Goal: Task Accomplishment & Management: Use online tool/utility

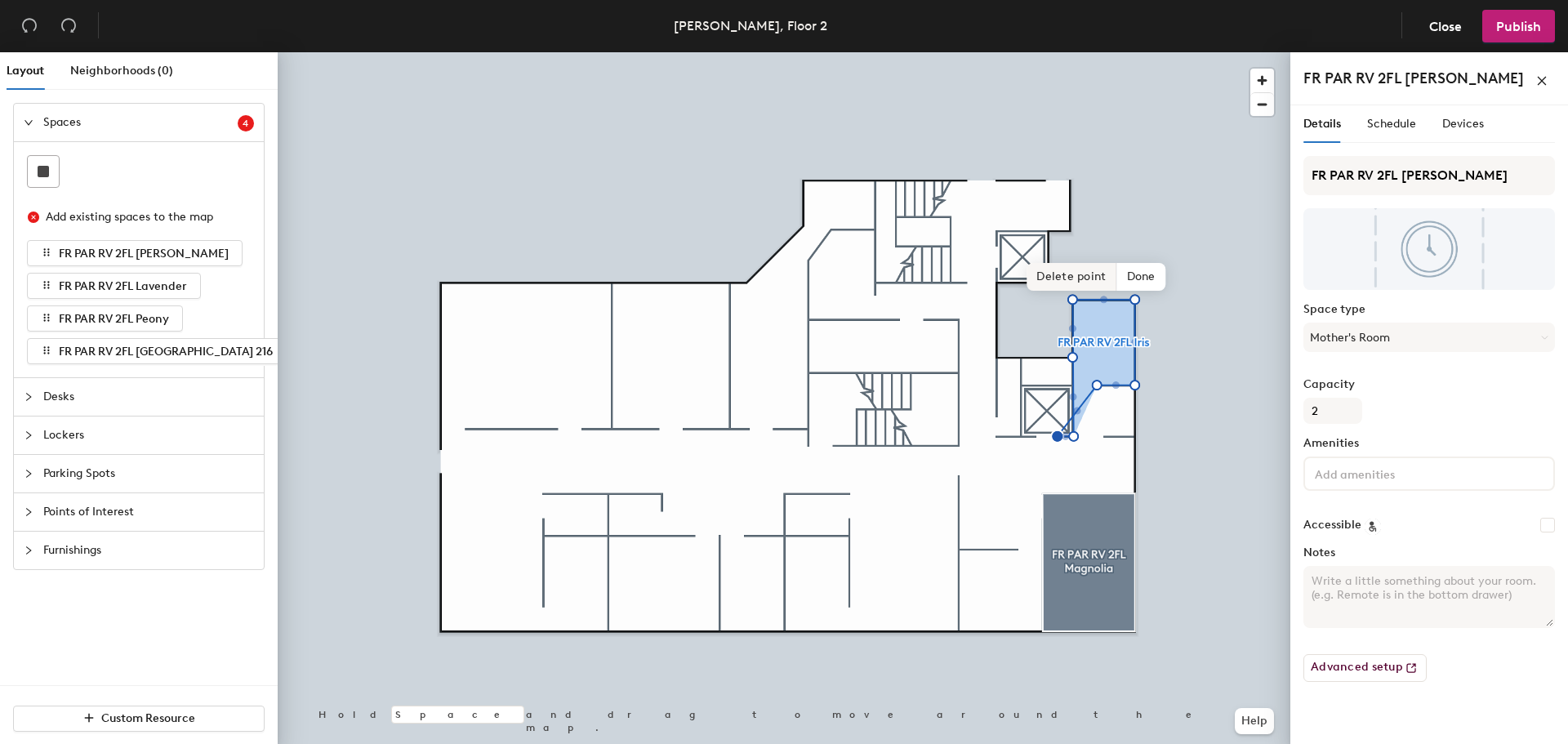
click at [1080, 280] on span "Delete point" at bounding box center [1071, 277] width 90 height 27
click at [1078, 280] on span "Delete point" at bounding box center [1080, 277] width 90 height 27
click at [1096, 280] on span "Delete point" at bounding box center [1080, 277] width 90 height 27
click at [1155, 285] on span "Done" at bounding box center [1136, 277] width 49 height 27
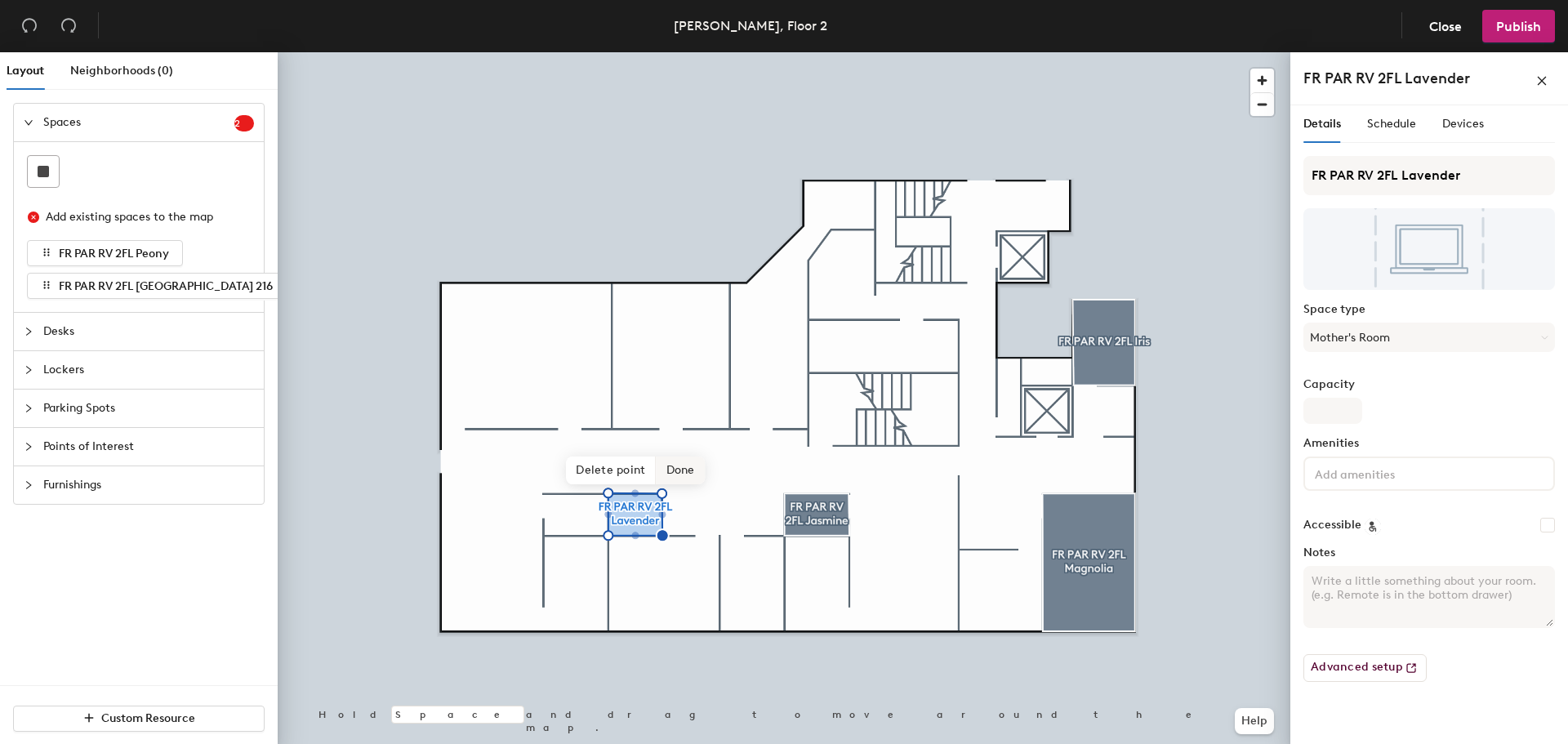
click at [678, 470] on span "Done" at bounding box center [681, 469] width 49 height 27
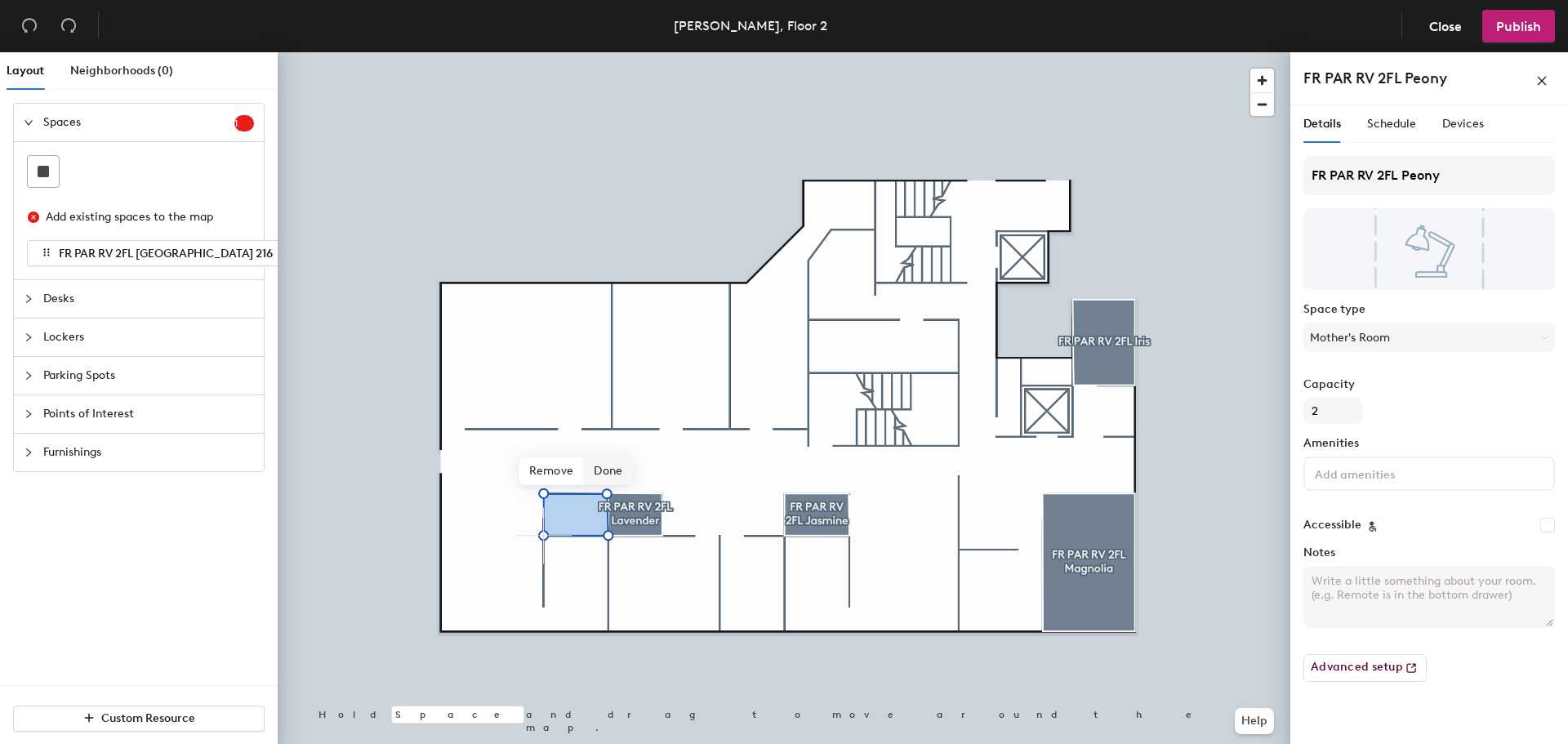
click at [599, 471] on span "Done" at bounding box center [608, 470] width 49 height 27
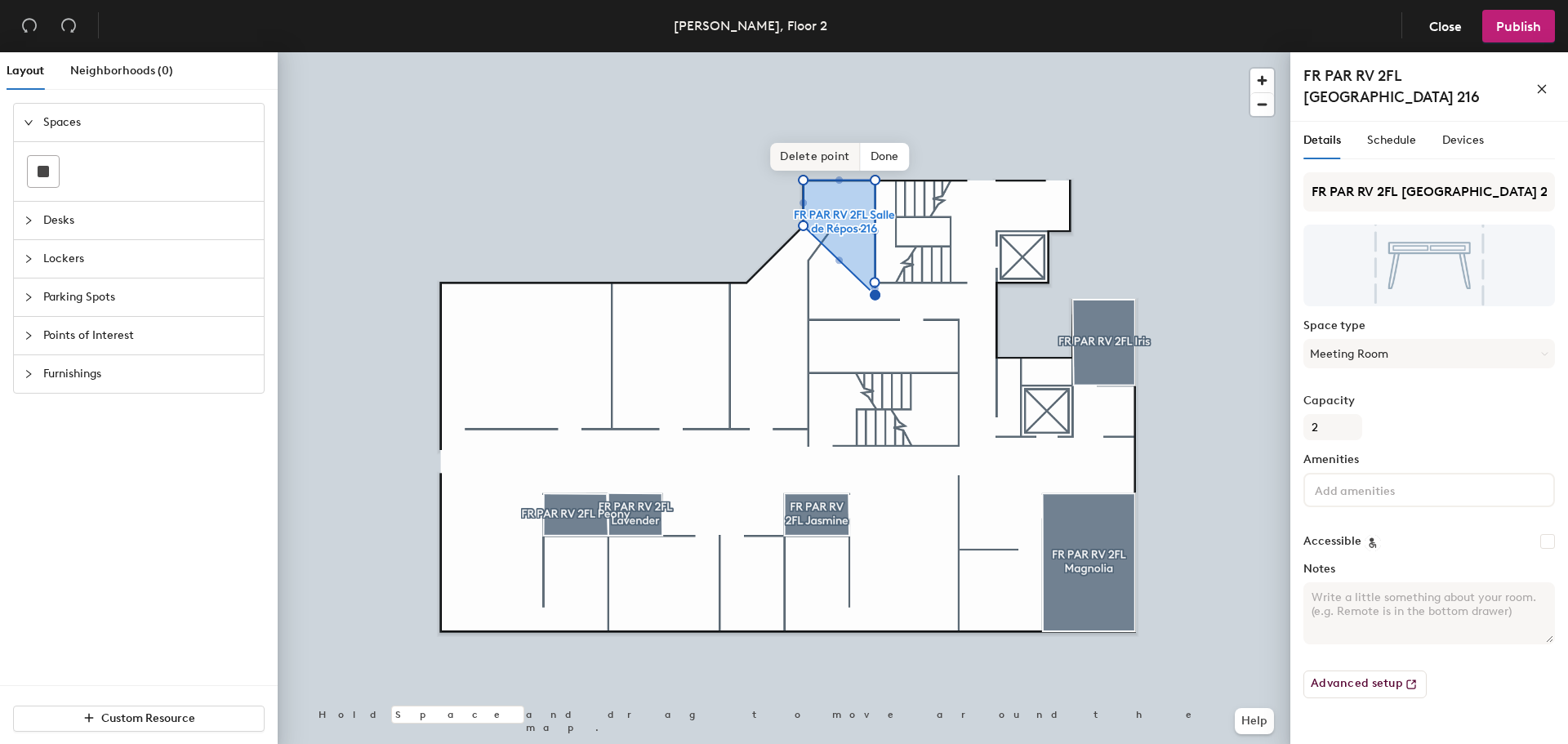
click at [832, 165] on span "Delete point" at bounding box center [815, 156] width 90 height 27
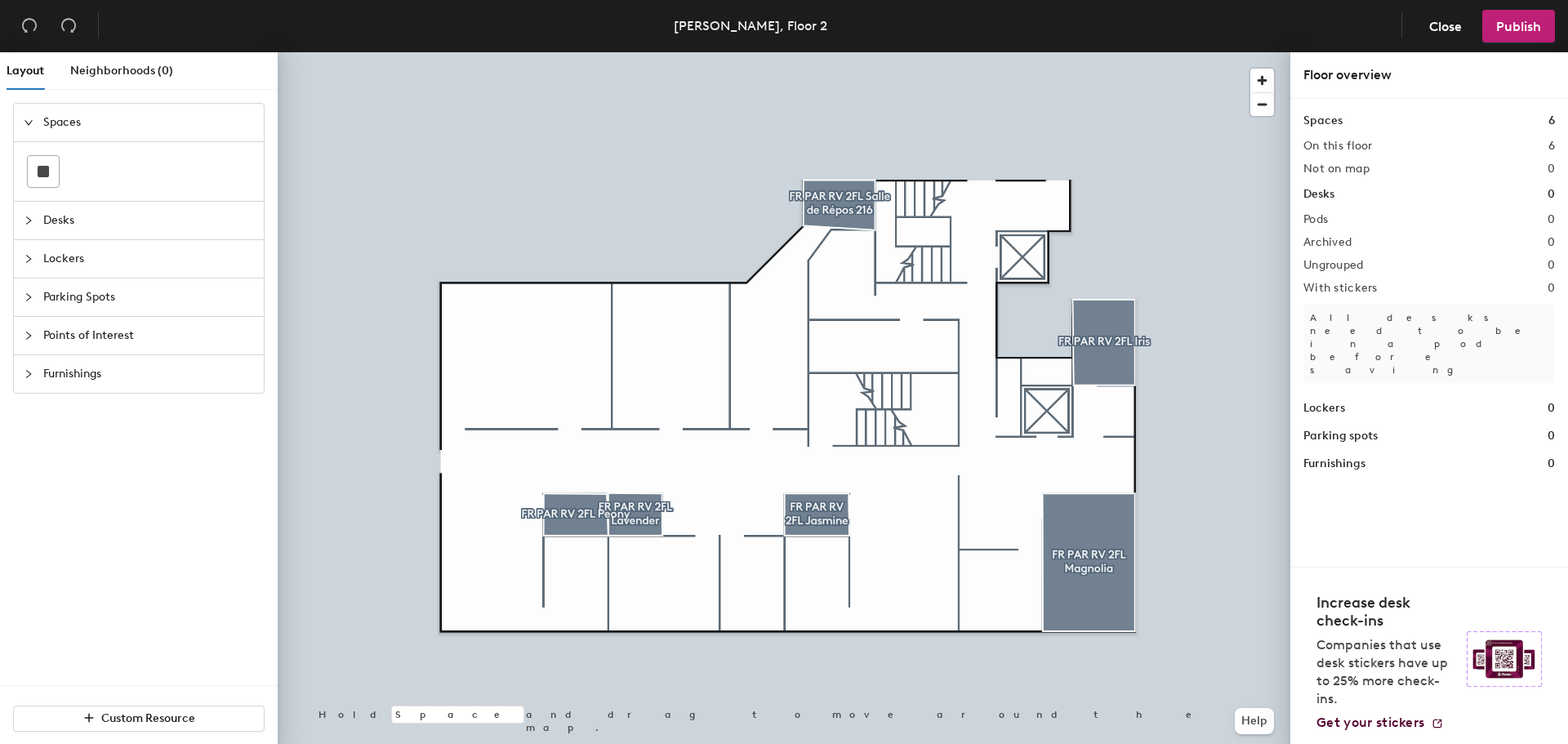
click at [830, 52] on div at bounding box center [784, 52] width 1013 height 0
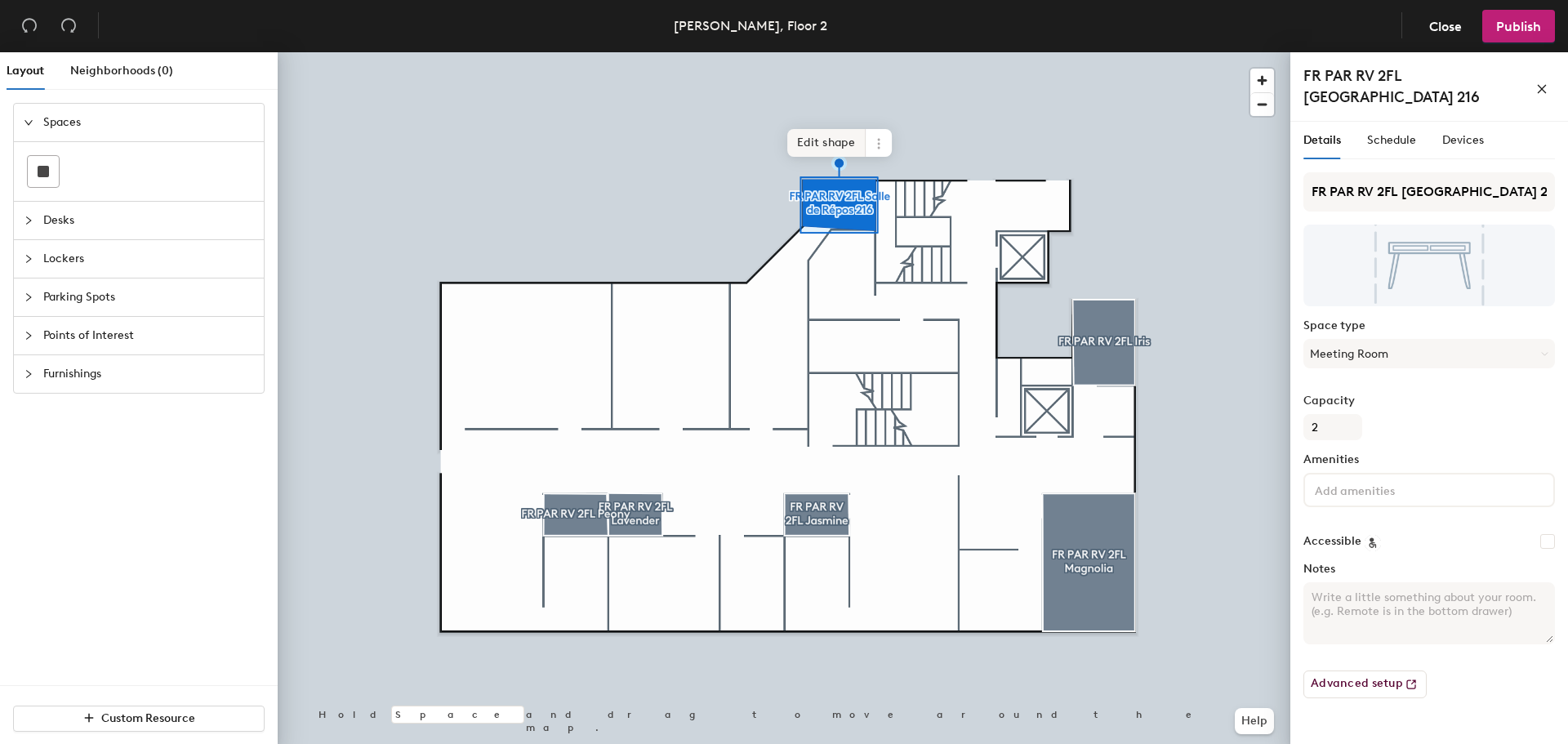
click at [843, 136] on span "Edit shape" at bounding box center [826, 142] width 79 height 27
click at [876, 154] on span "Done" at bounding box center [872, 156] width 49 height 27
click at [825, 146] on span "Edit shape" at bounding box center [826, 142] width 79 height 27
click at [880, 148] on span "Done" at bounding box center [872, 156] width 49 height 27
click at [822, 135] on span "Edit shape" at bounding box center [826, 142] width 79 height 27
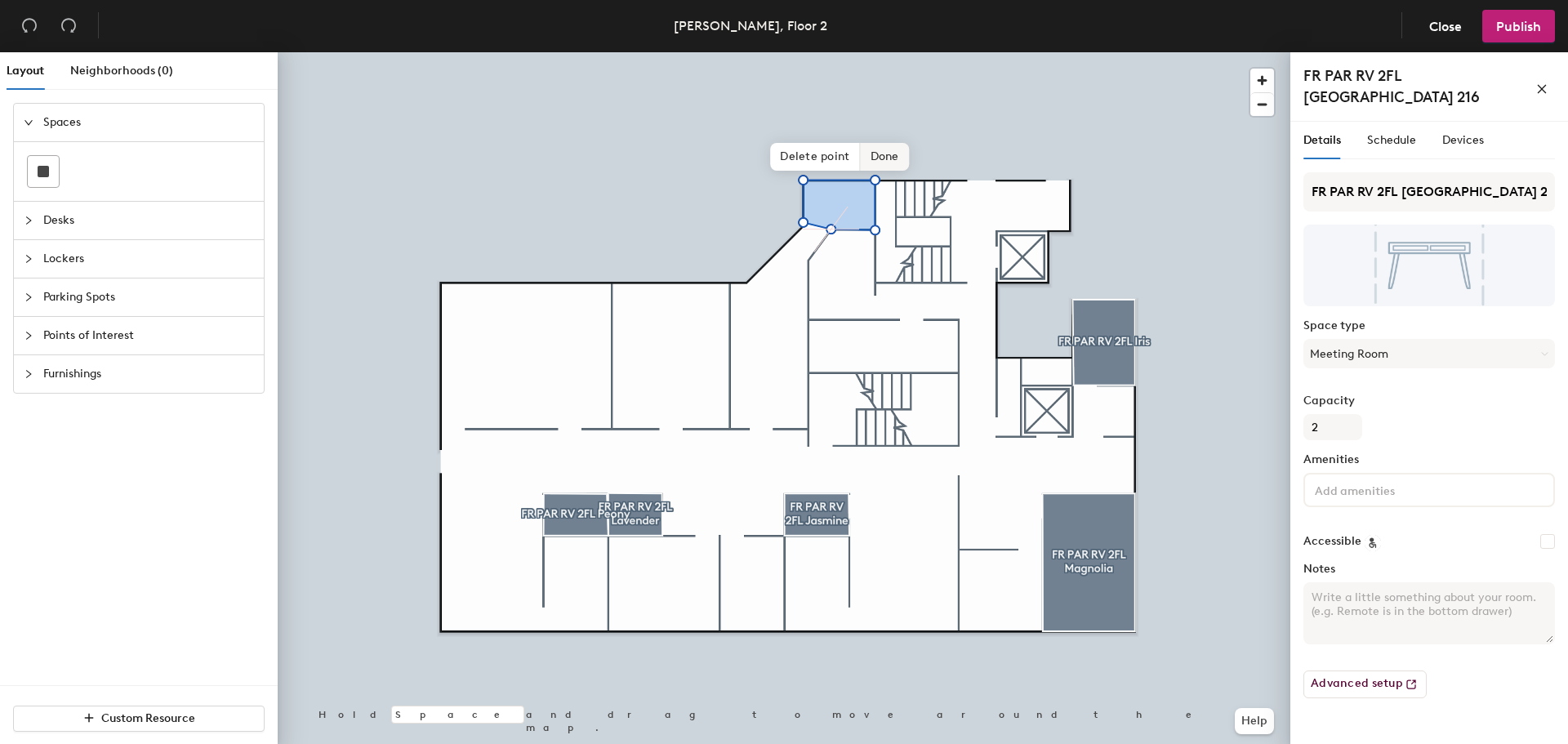
click at [876, 146] on span "Done" at bounding box center [885, 156] width 49 height 27
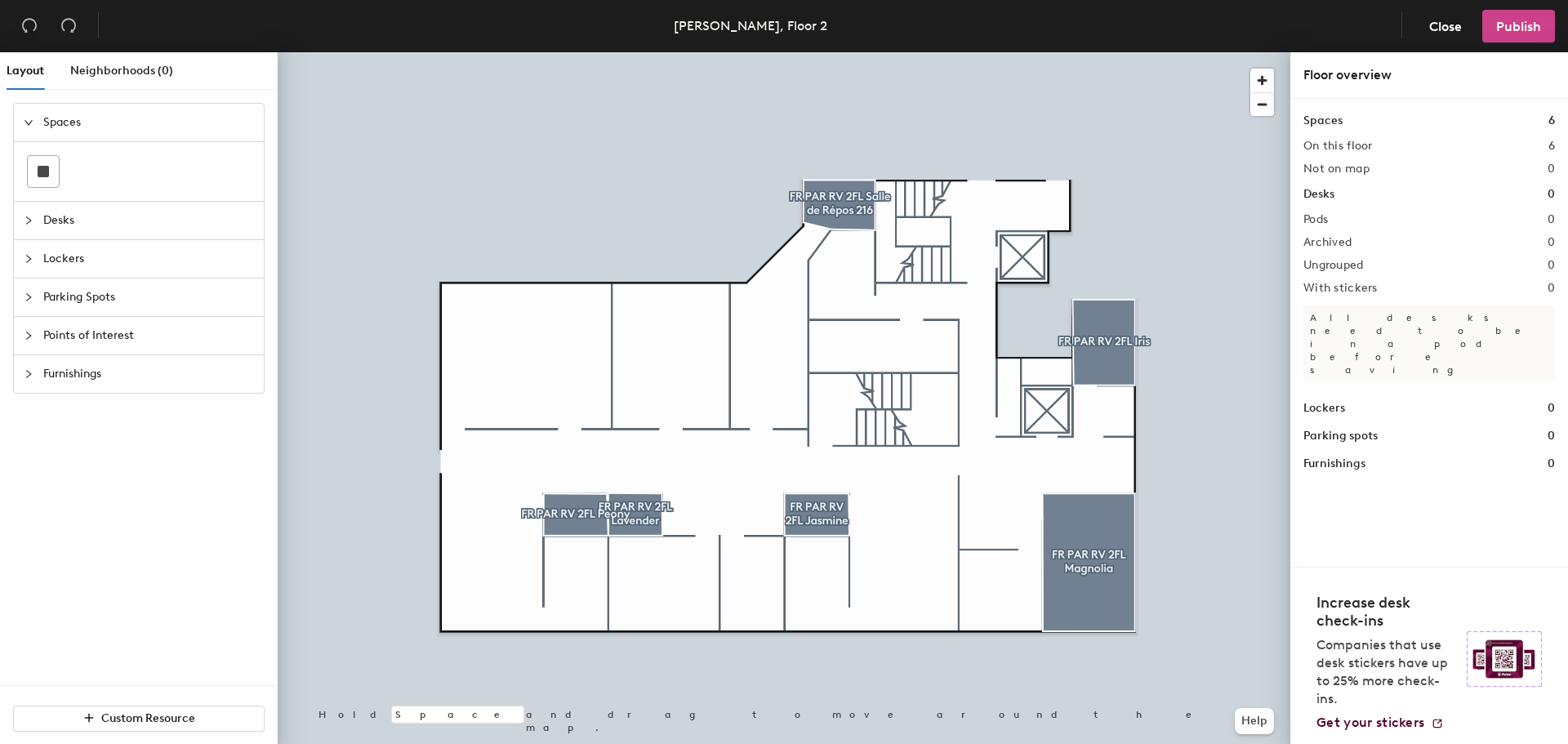
click at [1516, 35] on button "Publish" at bounding box center [1519, 26] width 72 height 33
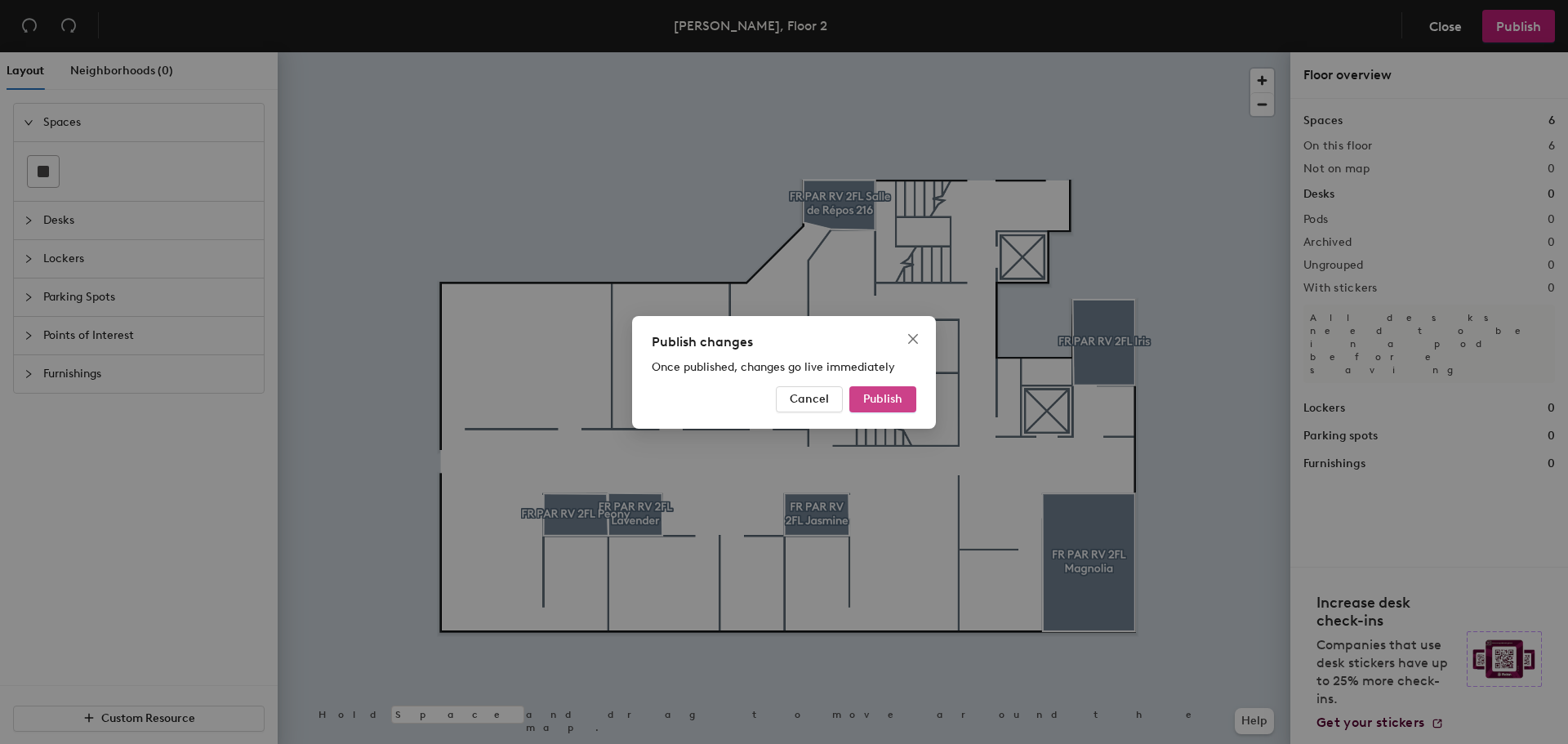
click at [872, 399] on span "Publish" at bounding box center [883, 399] width 39 height 14
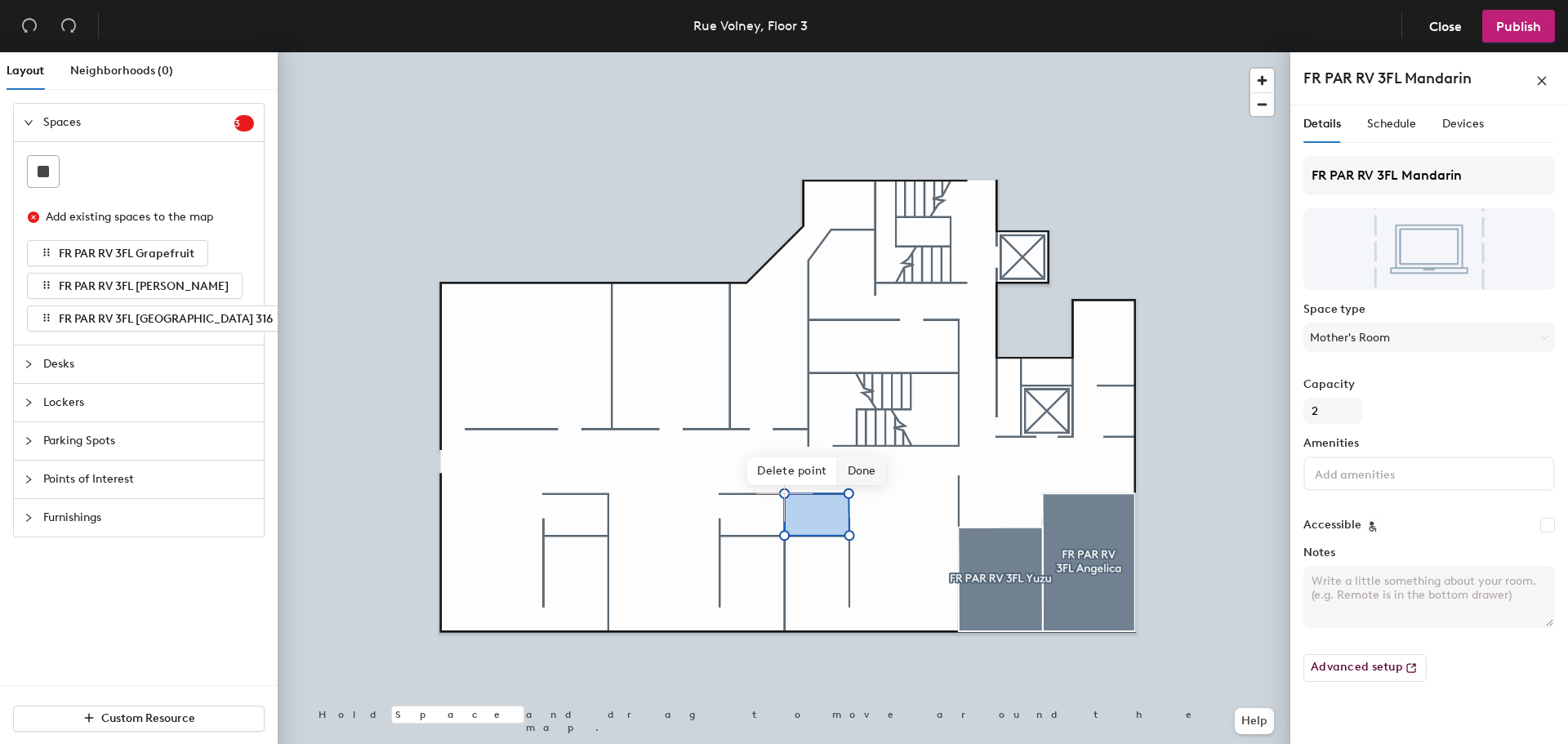
click at [856, 469] on span "Done" at bounding box center [862, 470] width 49 height 27
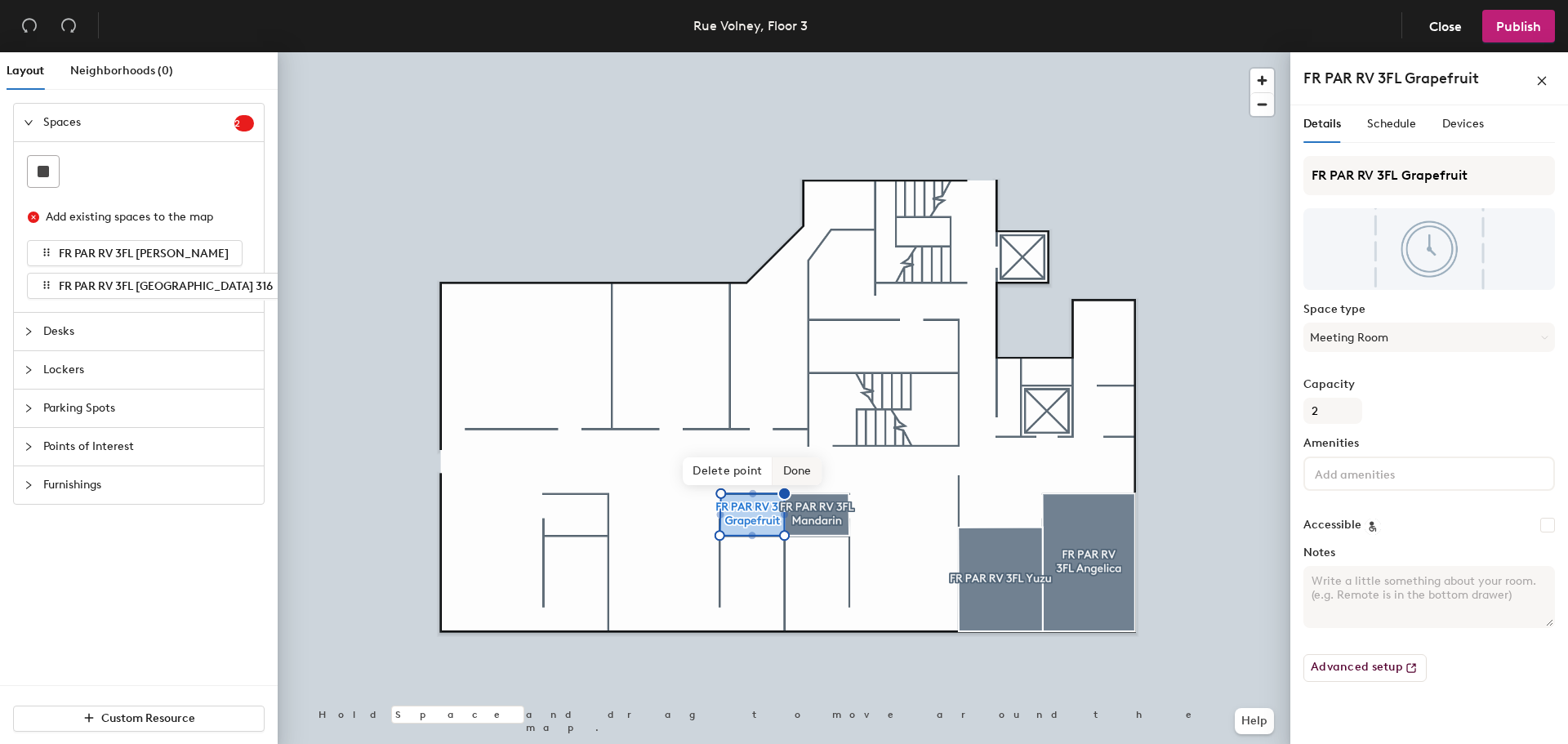
click at [800, 473] on span "Done" at bounding box center [797, 470] width 49 height 27
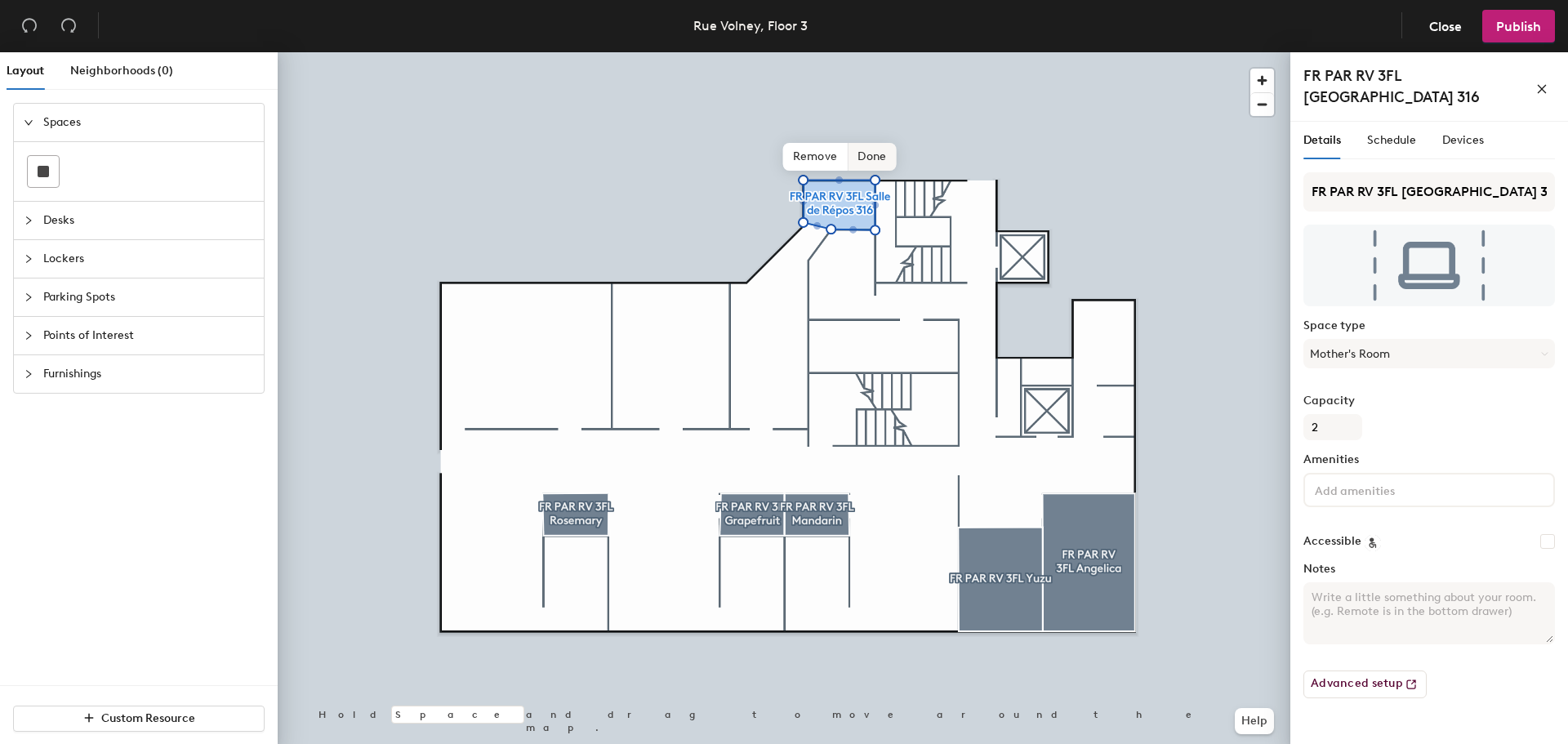
click at [891, 151] on span "Done" at bounding box center [872, 156] width 49 height 27
click at [831, 138] on span "Edit shape" at bounding box center [826, 142] width 79 height 27
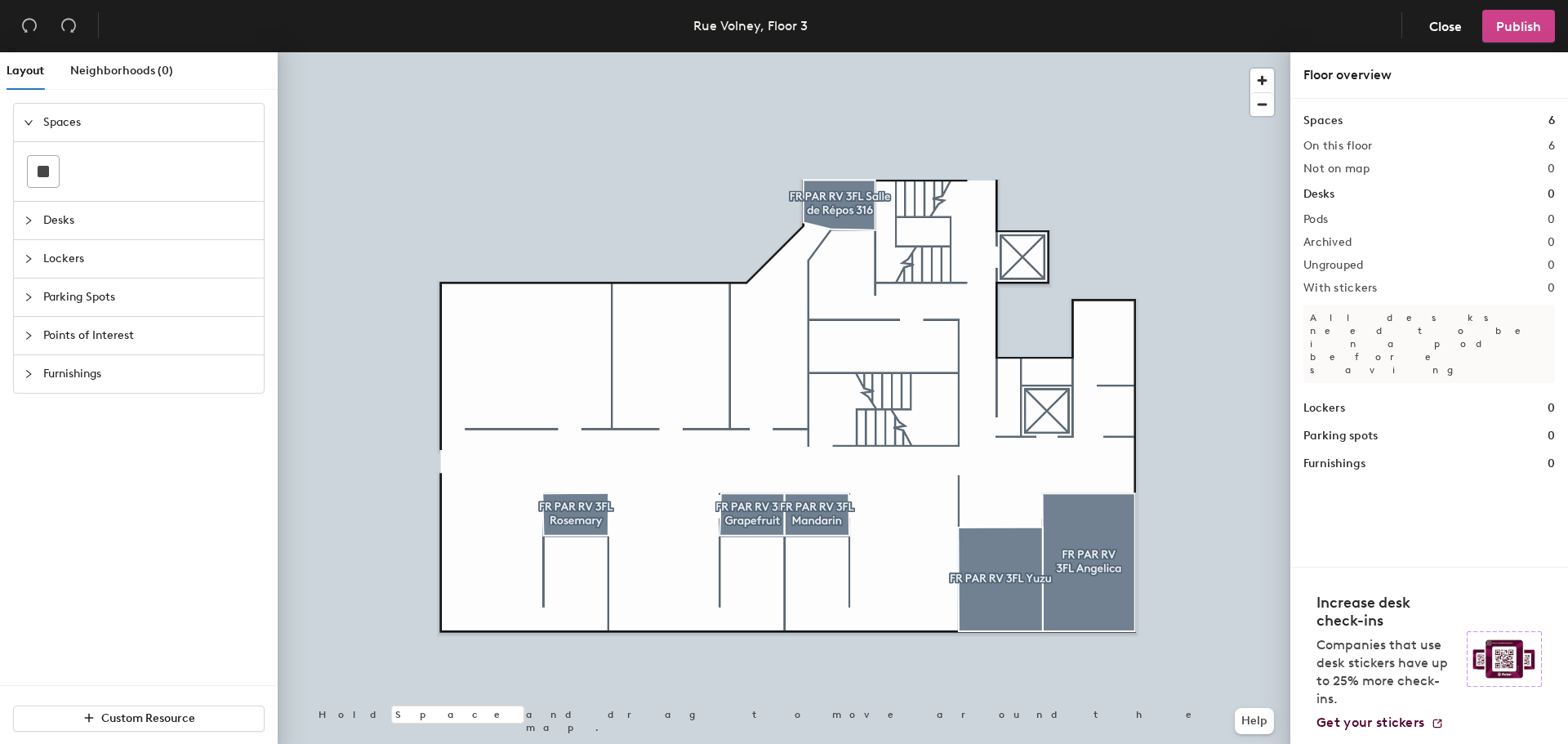
click at [1529, 34] on span "Publish" at bounding box center [1519, 27] width 45 height 16
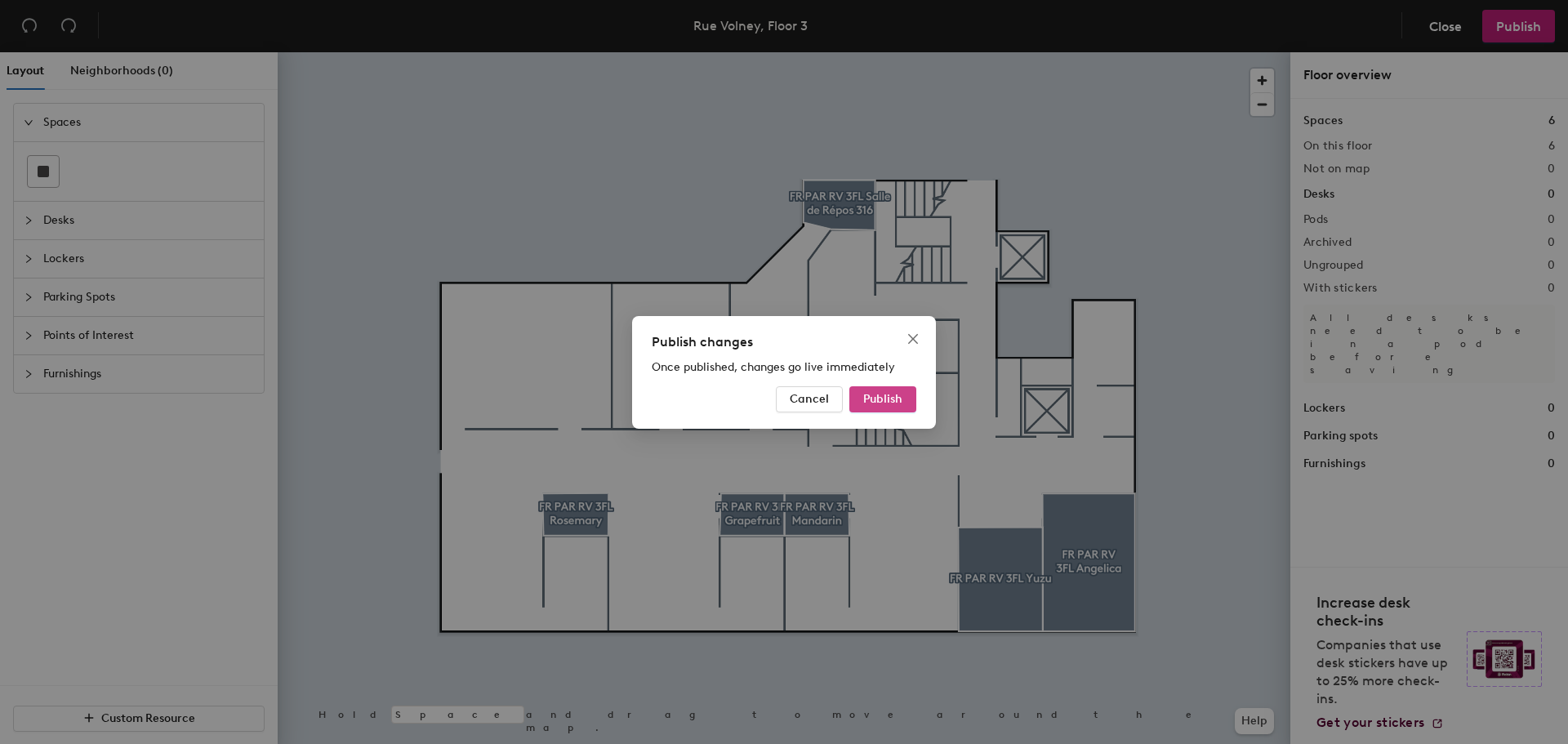
click at [901, 402] on span "Publish" at bounding box center [883, 399] width 39 height 14
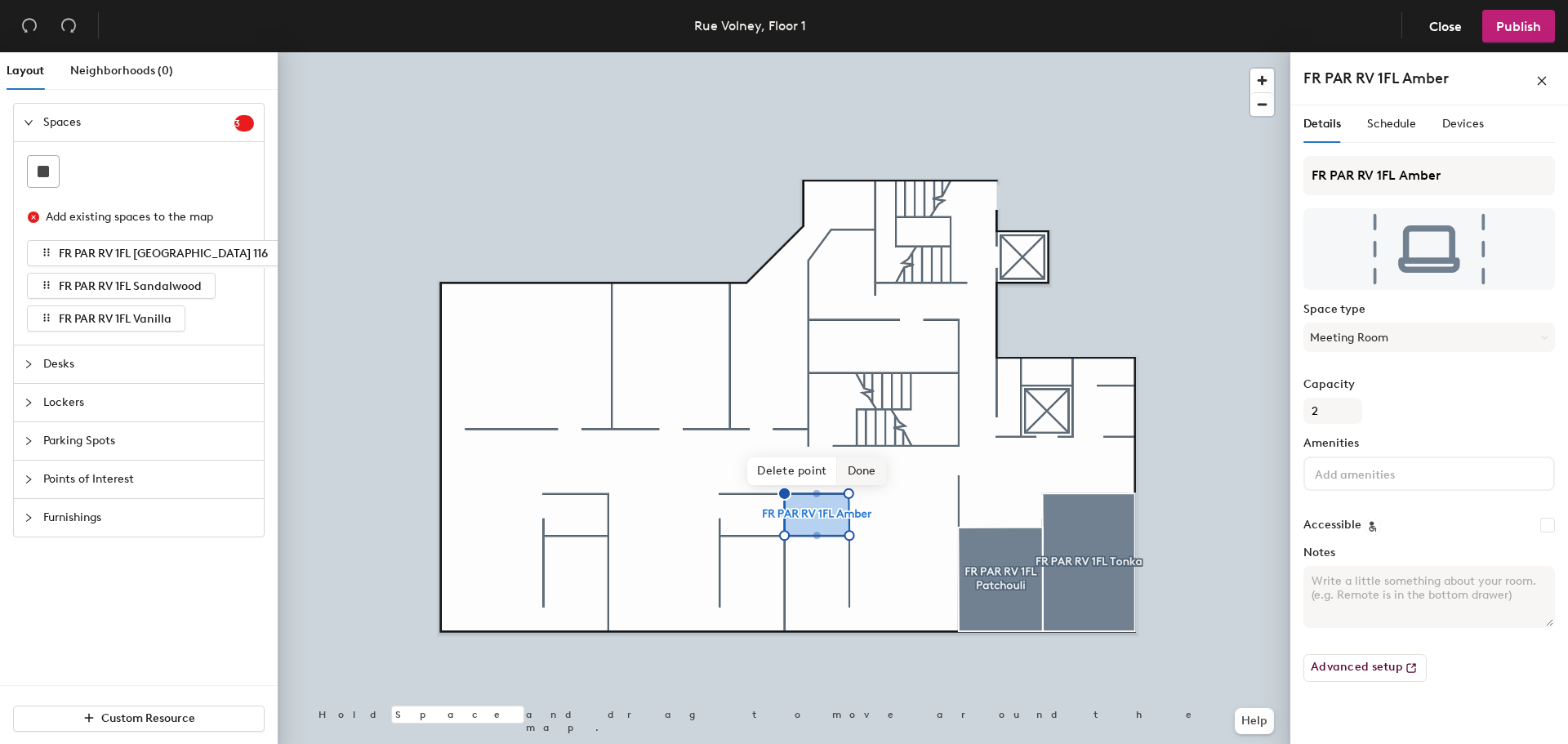
click at [864, 476] on span "Done" at bounding box center [862, 470] width 49 height 27
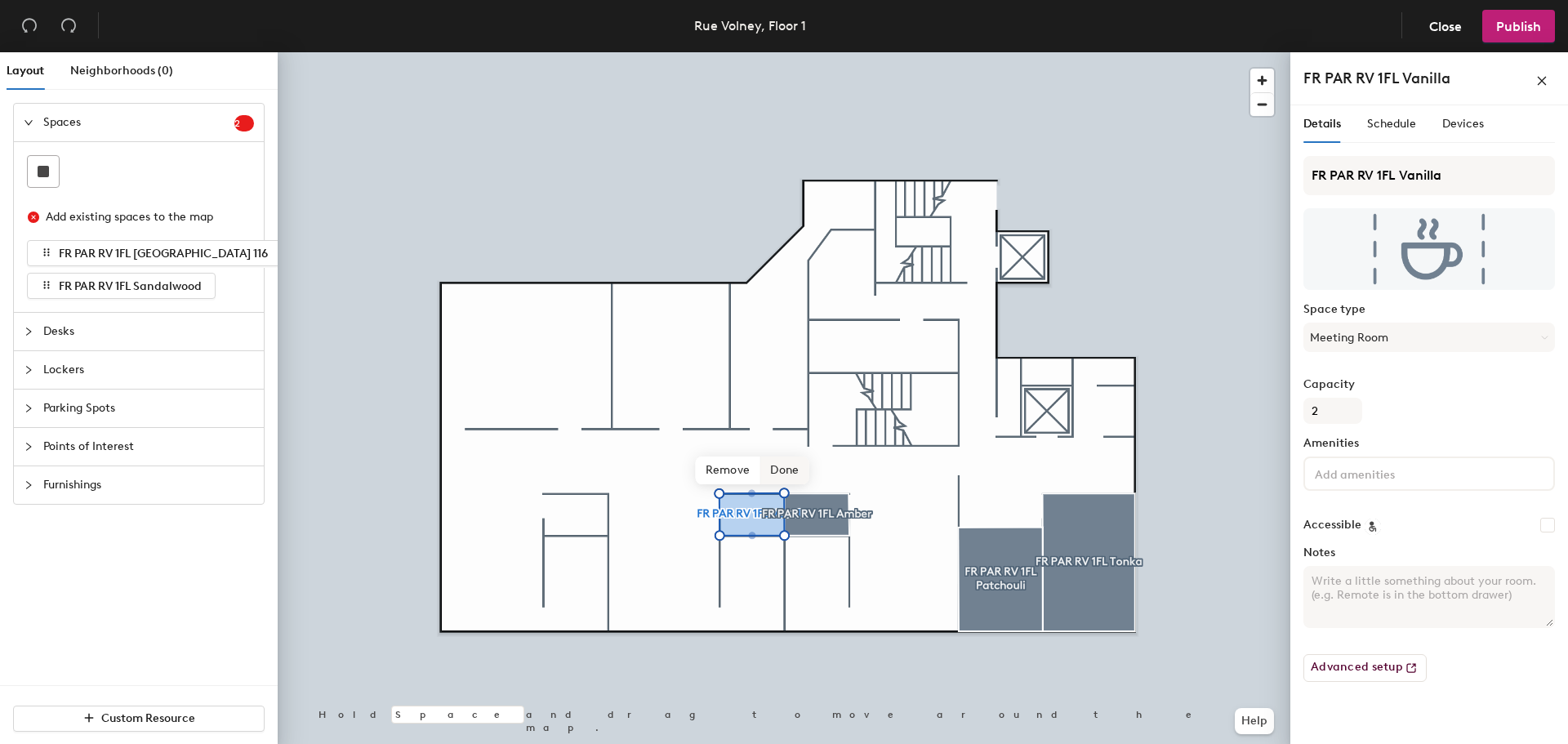
click at [790, 478] on span "Done" at bounding box center [784, 469] width 49 height 27
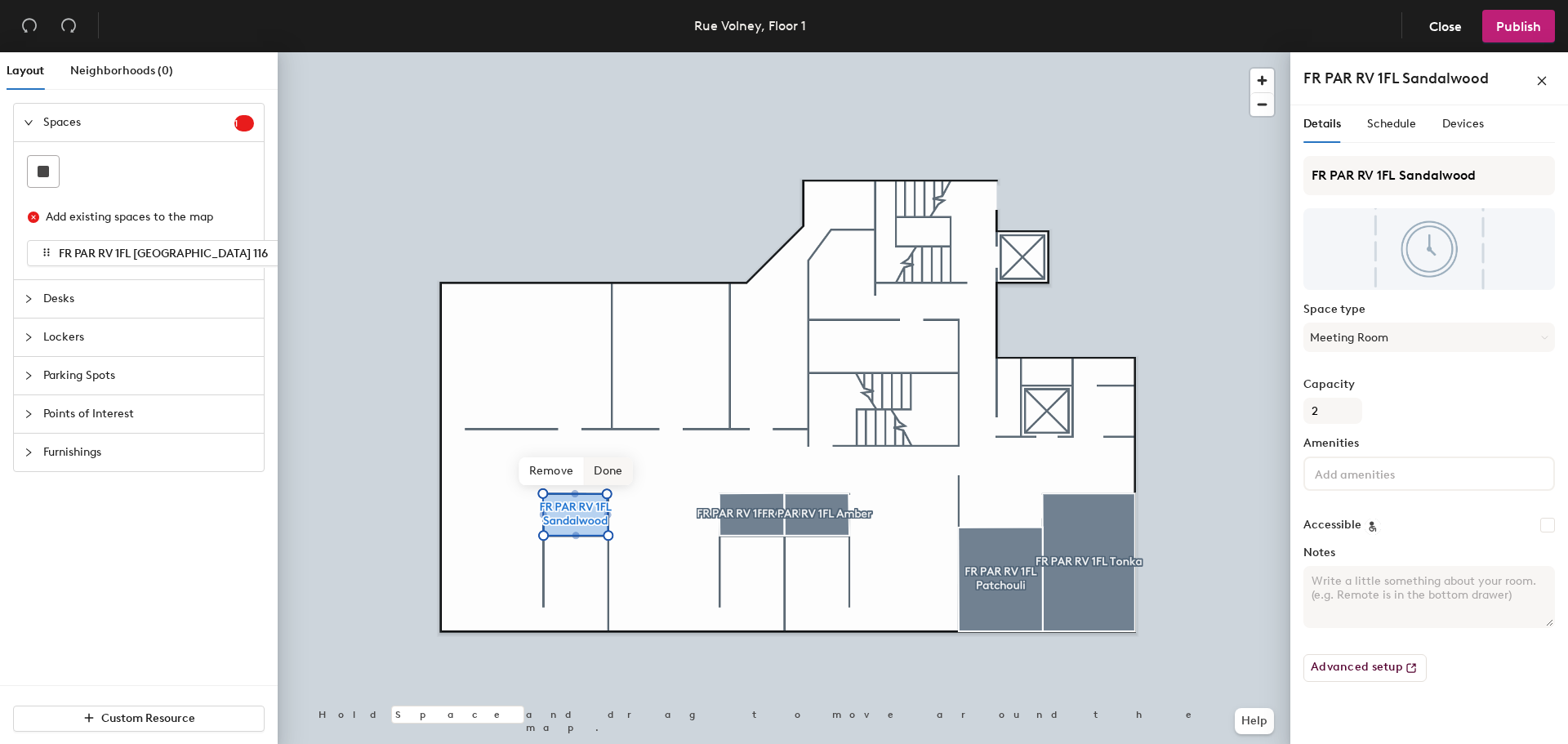
click at [608, 467] on span "Done" at bounding box center [608, 470] width 49 height 27
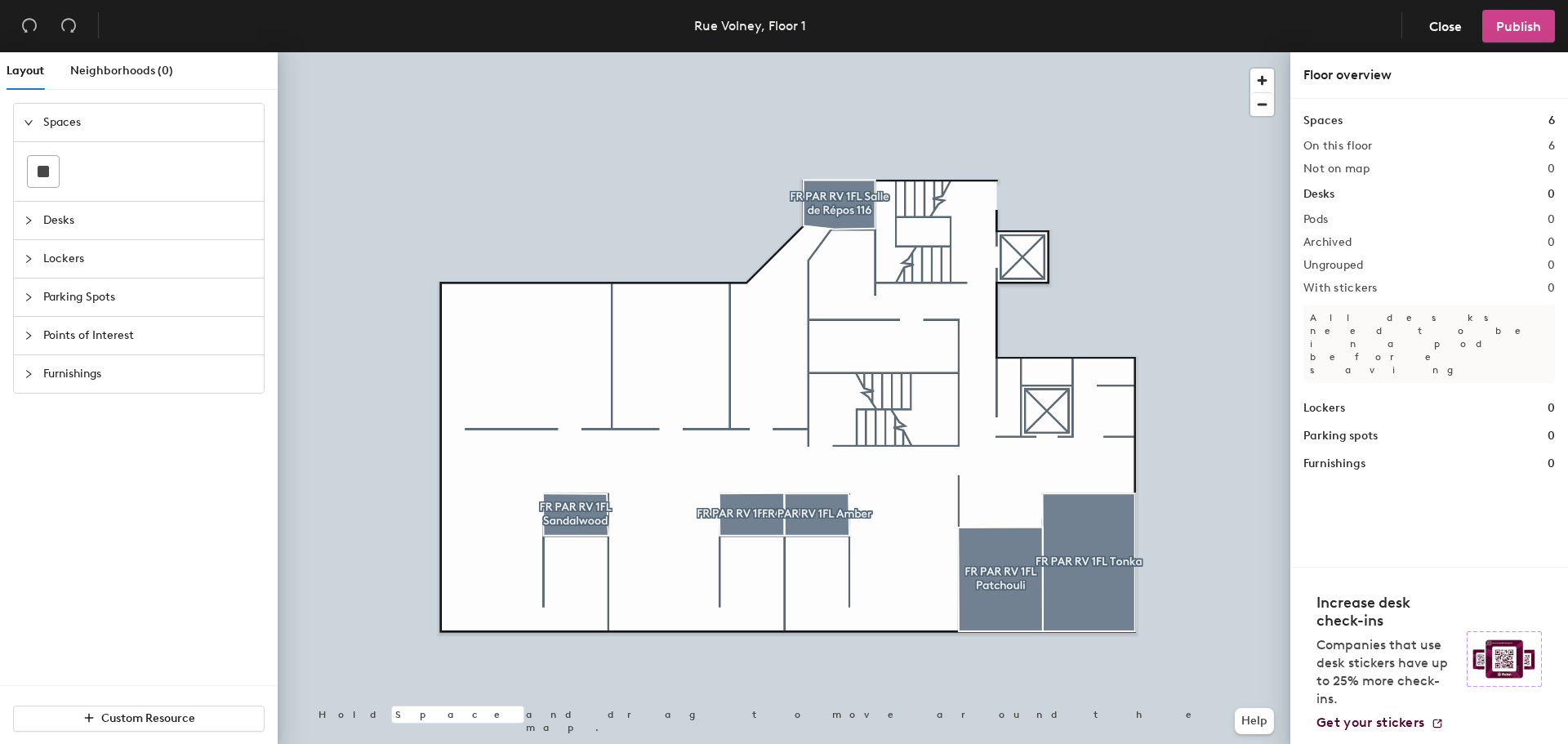
click at [1532, 33] on span "Publish" at bounding box center [1519, 27] width 45 height 16
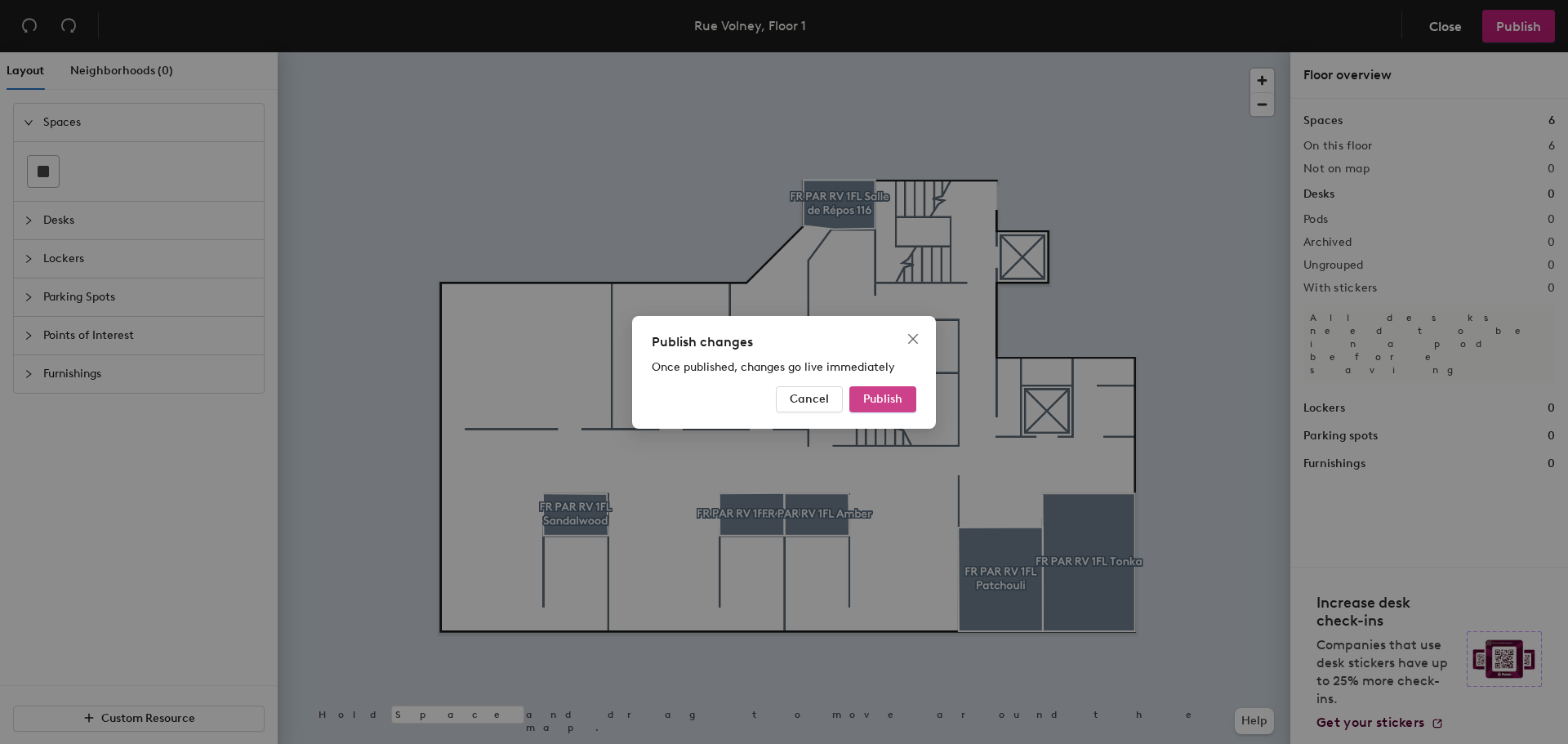
click at [894, 391] on button "Publish" at bounding box center [883, 399] width 67 height 27
